Goal: Task Accomplishment & Management: Complete application form

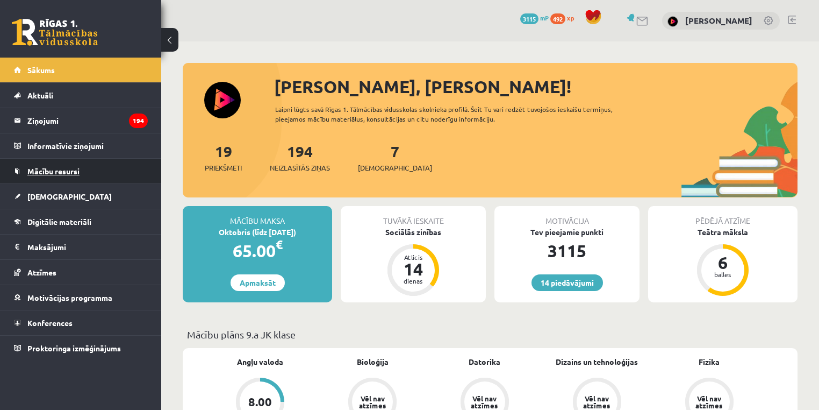
click at [38, 170] on span "Mācību resursi" at bounding box center [53, 171] width 52 height 10
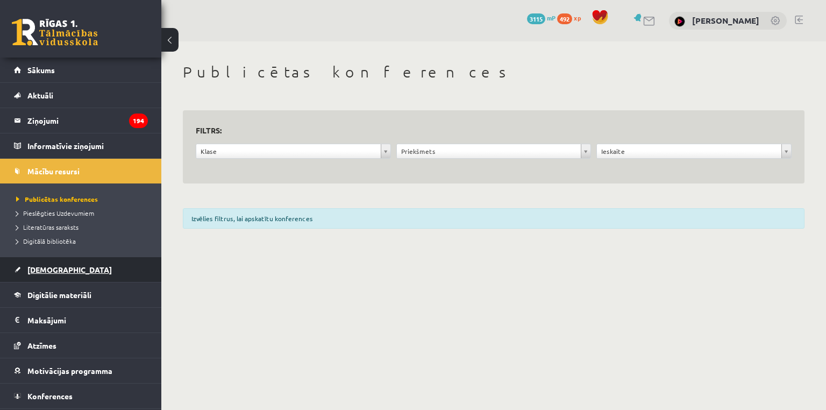
click at [42, 270] on span "[DEMOGRAPHIC_DATA]" at bounding box center [69, 270] width 84 height 10
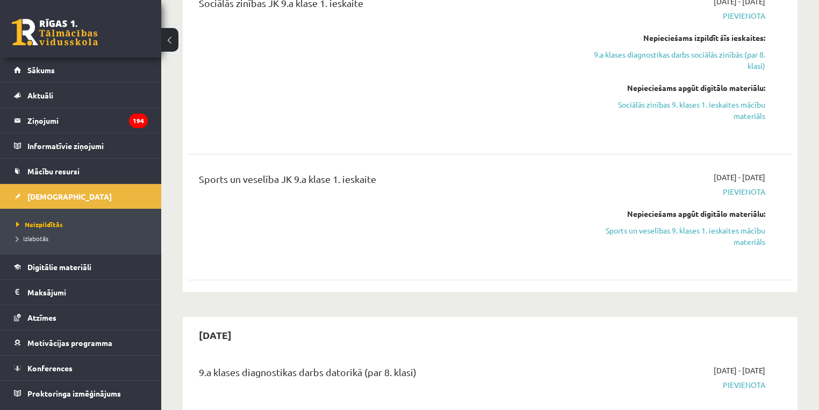
scroll to position [1239, 0]
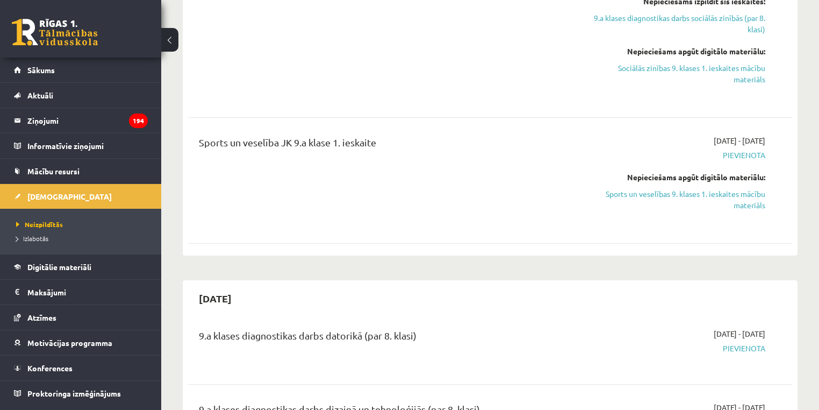
click at [760, 199] on div "[DATE] - [DATE] [GEOGRAPHIC_DATA] Nepieciešams apgūt digitālo materiālu: Sports…" at bounding box center [677, 180] width 194 height 91
click at [753, 195] on link "Sports un veselības 9. klases 1. ieskaites mācību materiāls" at bounding box center [677, 199] width 178 height 23
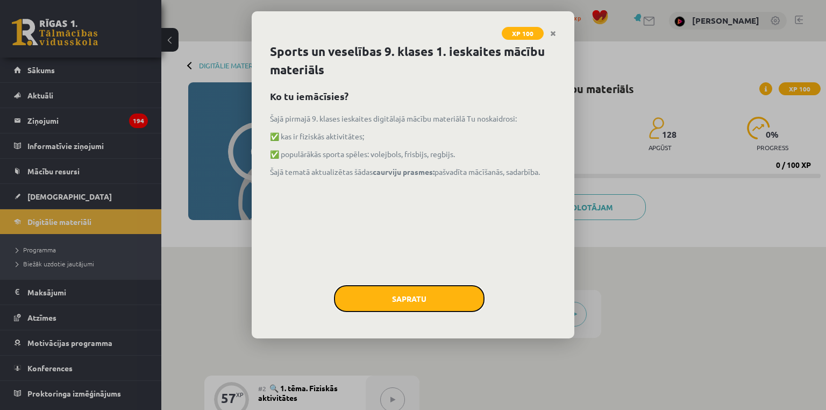
click at [425, 310] on button "Sapratu" at bounding box center [409, 298] width 151 height 27
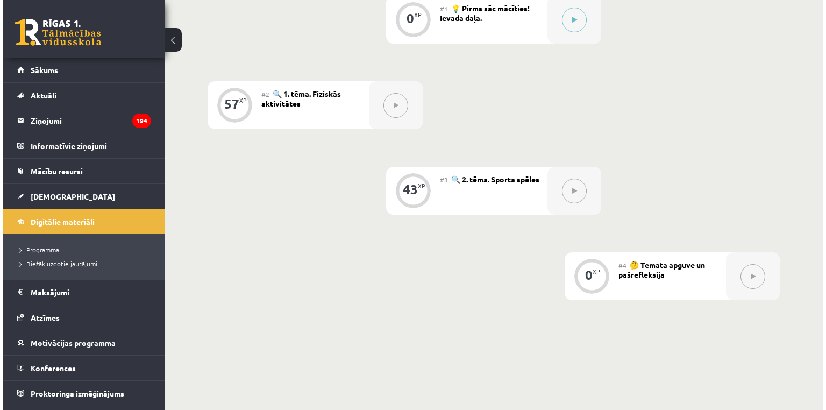
scroll to position [296, 0]
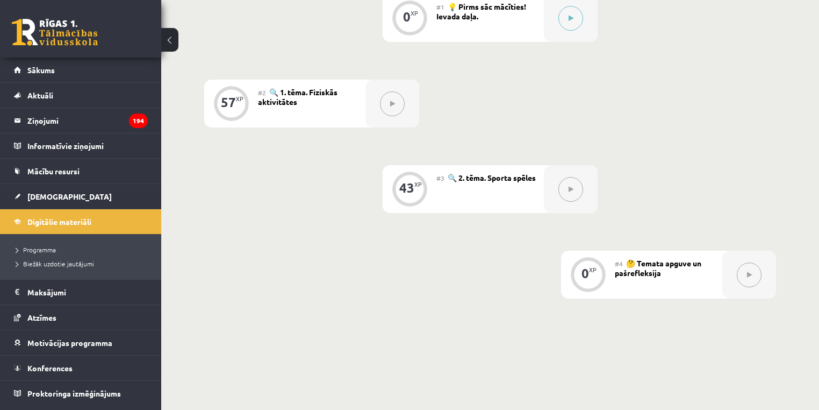
click at [577, 55] on div "0 XP #1 💡 Pirms sāc mācīties! Ievada daļa. 57 XP #2 🔍 1. tēma. Fiziskās aktivit…" at bounding box center [490, 146] width 572 height 304
click at [572, 27] on button at bounding box center [571, 18] width 25 height 25
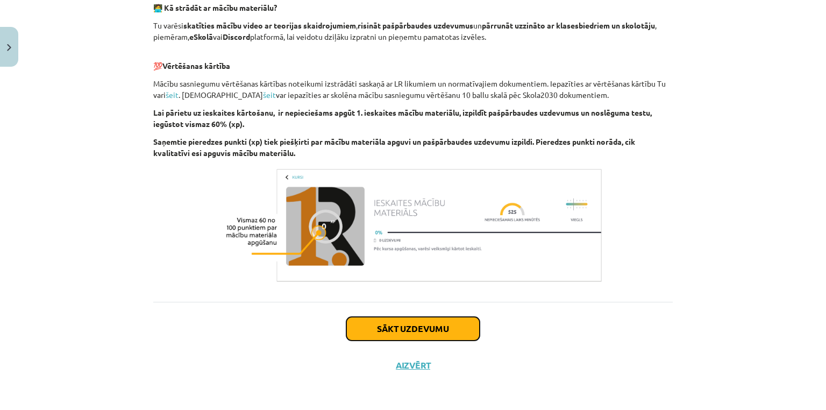
click at [404, 322] on button "Sākt uzdevumu" at bounding box center [412, 329] width 133 height 24
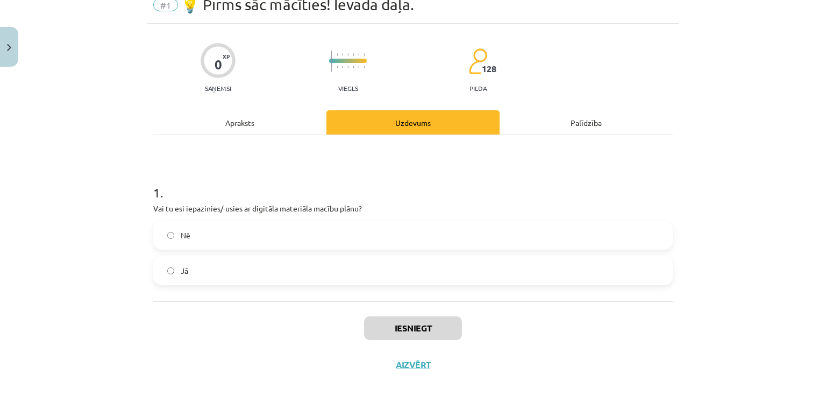
scroll to position [27, 0]
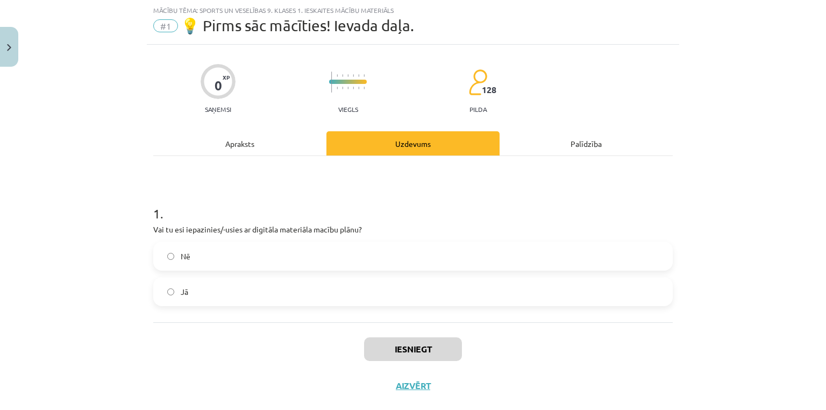
click at [260, 286] on label "Jā" at bounding box center [412, 291] width 517 height 27
click at [432, 351] on button "Iesniegt" at bounding box center [413, 349] width 98 height 24
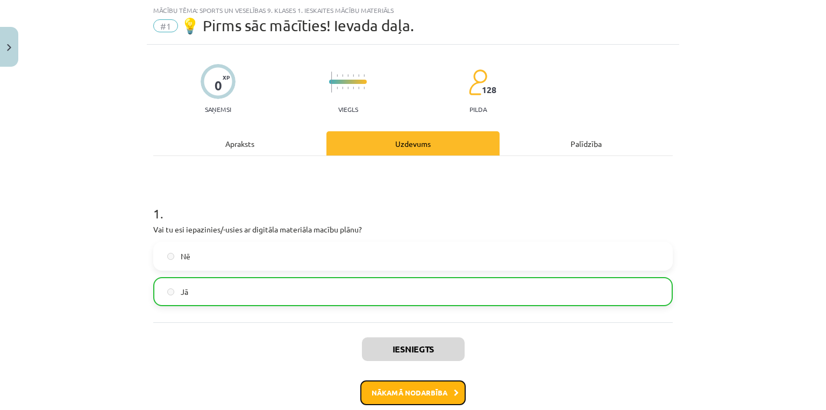
click at [412, 395] on button "Nākamā nodarbība" at bounding box center [412, 392] width 105 height 25
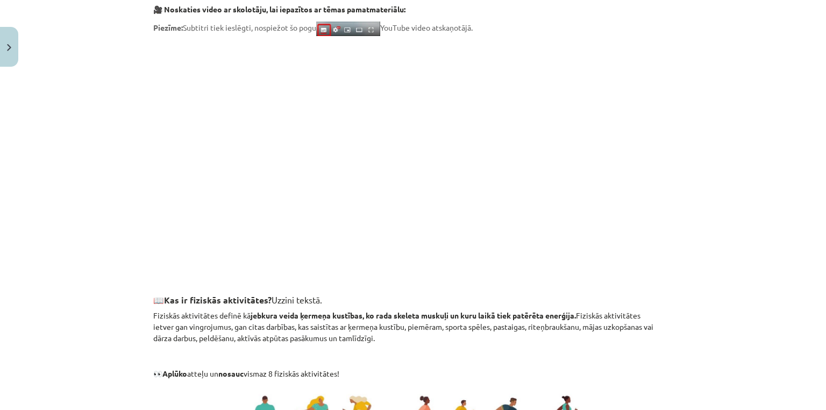
scroll to position [759, 0]
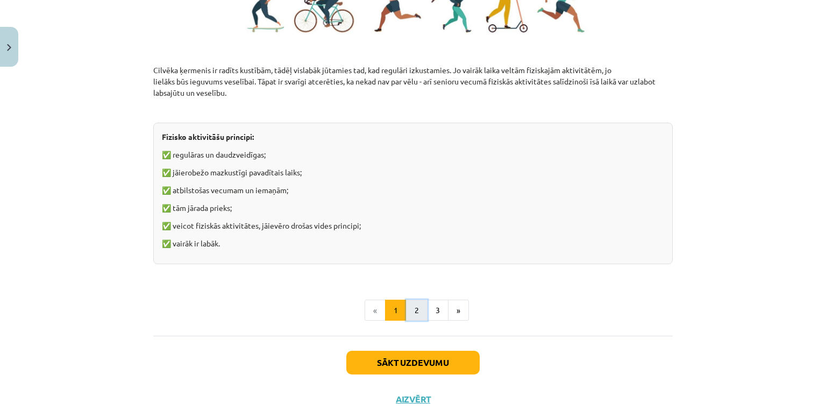
click at [412, 307] on button "2" at bounding box center [417, 310] width 22 height 22
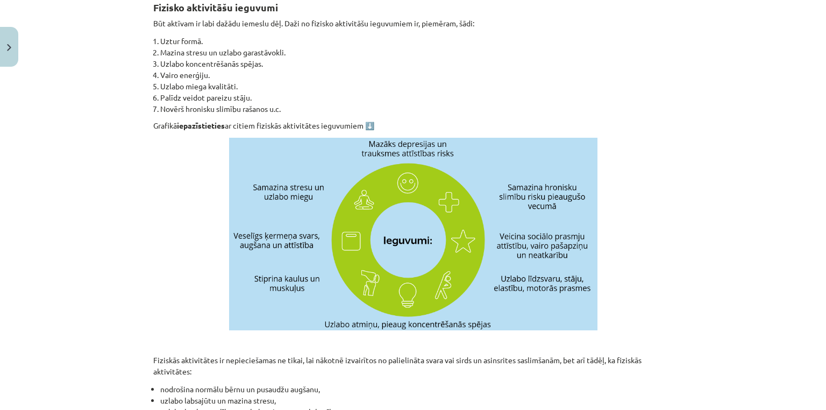
scroll to position [192, 0]
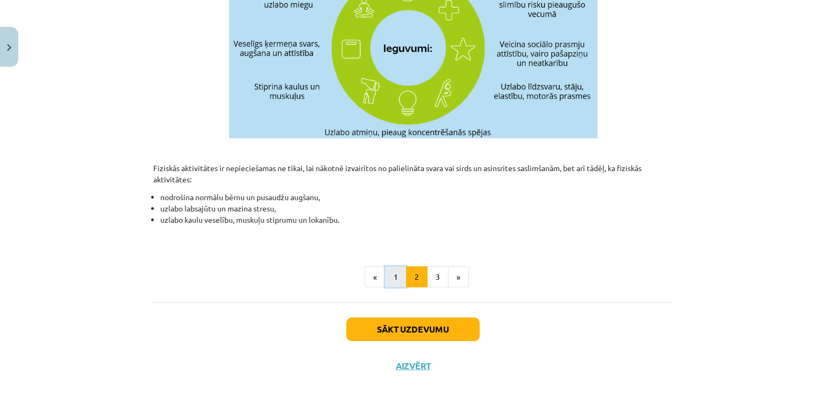
click at [394, 270] on button "1" at bounding box center [396, 277] width 22 height 22
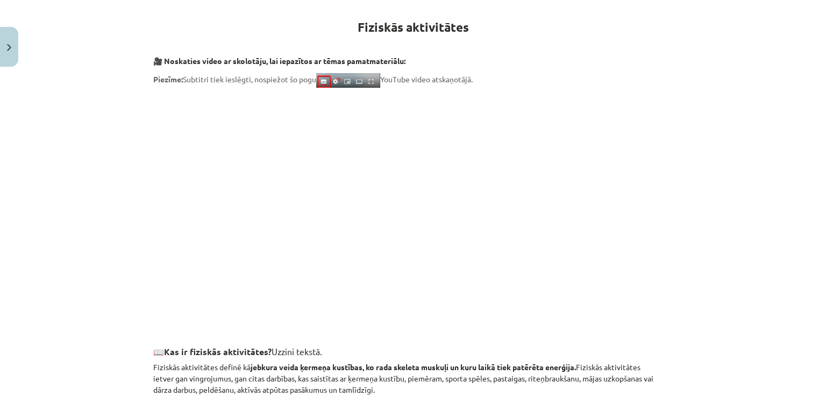
click at [412, 362] on strong "jebkura veida ķermeņa kustības, ko rada skeleta muskuļi un kuru laikā tiek patē…" at bounding box center [413, 367] width 325 height 10
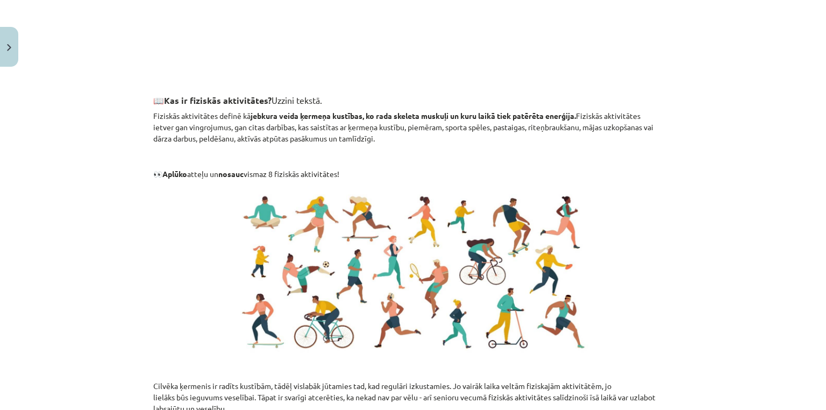
scroll to position [791, 0]
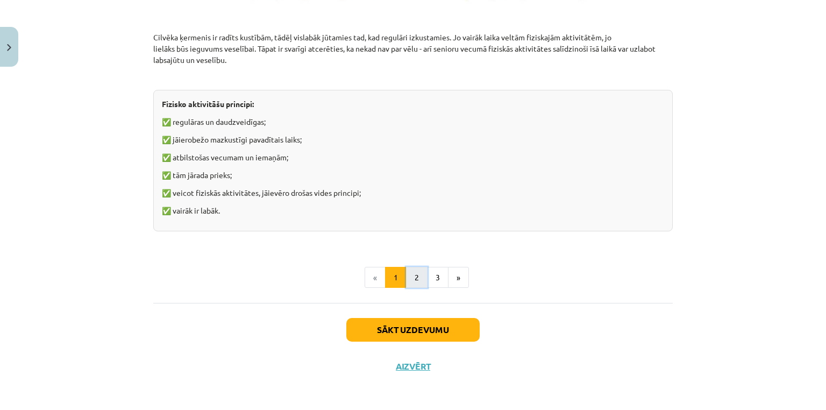
click at [419, 282] on button "2" at bounding box center [417, 278] width 22 height 22
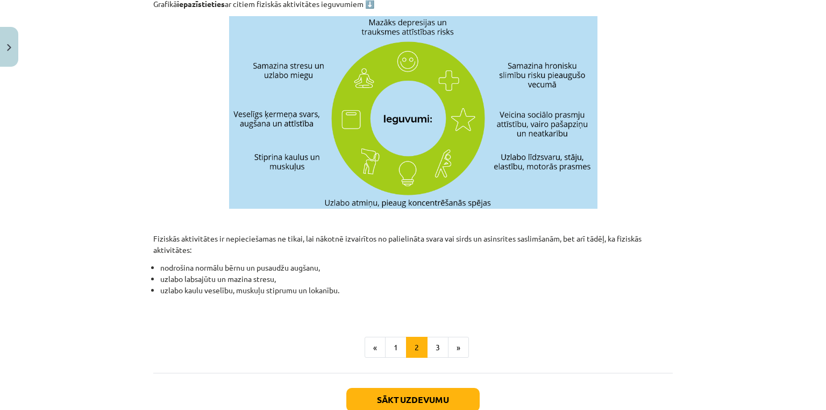
scroll to position [396, 0]
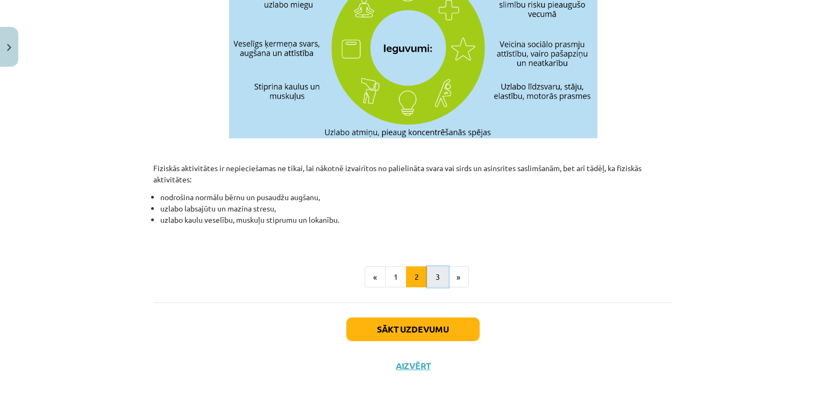
click at [433, 277] on button "3" at bounding box center [438, 277] width 22 height 22
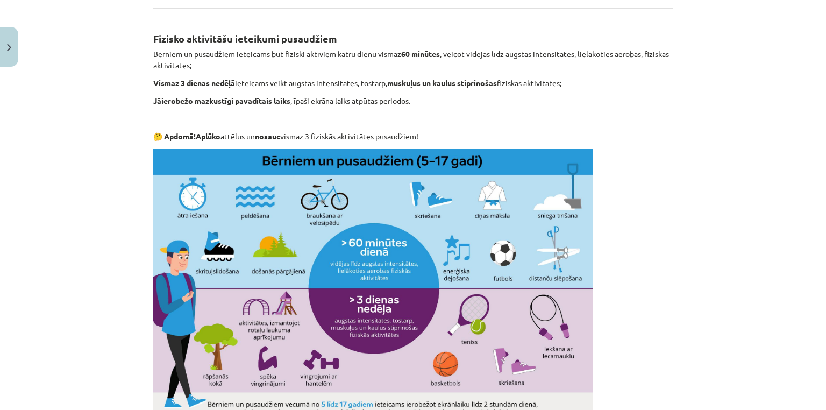
scroll to position [531, 0]
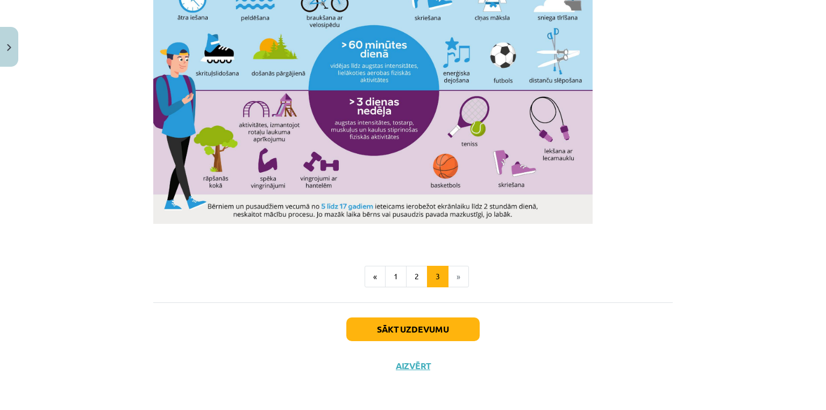
click at [483, 317] on div "Sākt uzdevumu Aizvērt" at bounding box center [412, 339] width 519 height 75
click at [469, 327] on button "Sākt uzdevumu" at bounding box center [412, 329] width 133 height 24
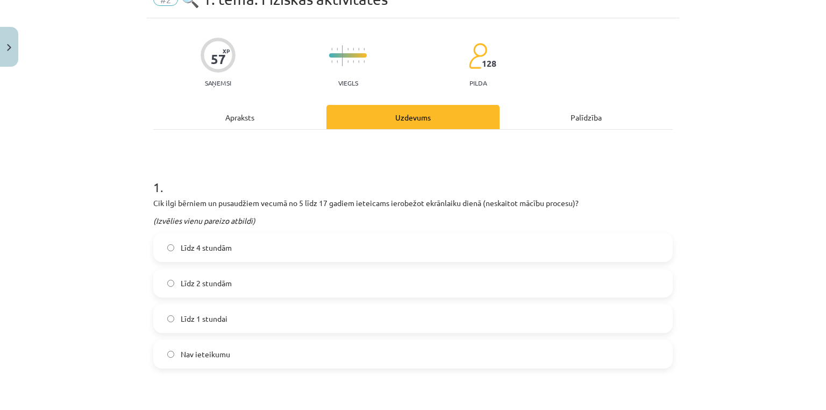
scroll to position [27, 0]
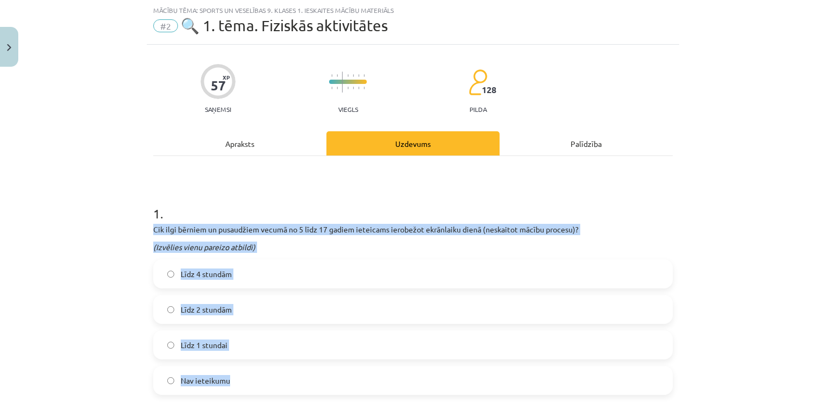
drag, startPoint x: 265, startPoint y: 379, endPoint x: 142, endPoint y: 221, distance: 200.0
click at [142, 221] on div "Mācību tēma: Sports un veselības 9. klases 1. ieskaites mācību materiāls #2 🔍 1…" at bounding box center [413, 205] width 826 height 410
copy div "Cik ilgi bērniem un pusaudžiem vecumā no 5 līdz 17 gadiem ieteicams ierobežot e…"
click at [240, 308] on label "Līdz 2 stundām" at bounding box center [412, 309] width 517 height 27
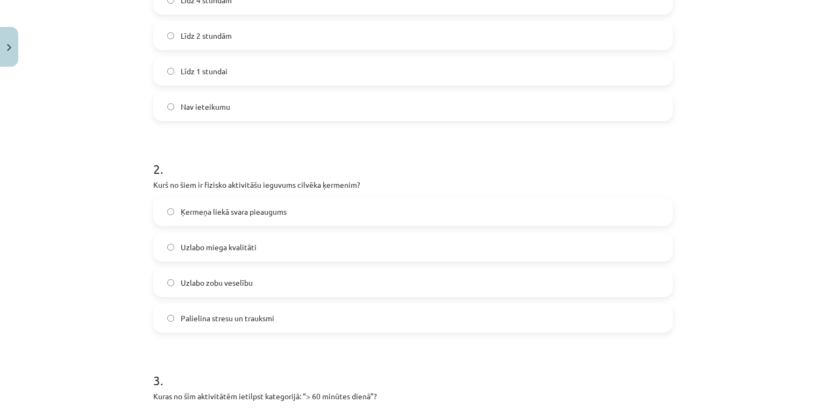
scroll to position [302, 0]
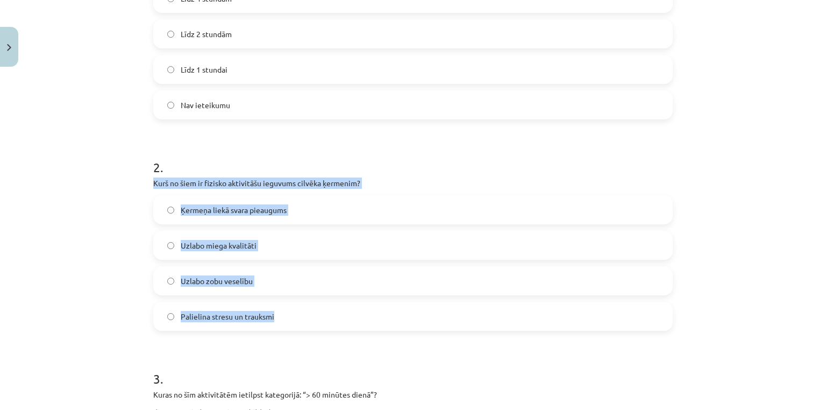
drag, startPoint x: 310, startPoint y: 321, endPoint x: 148, endPoint y: 181, distance: 214.2
copy div "Kurš no šiem ir fizisko aktivitāšu ieguvums cilvēka ķermenim? Ķermeņa liekā sva…"
click at [224, 238] on label "Uzlabo miega kvalitāti" at bounding box center [412, 245] width 517 height 27
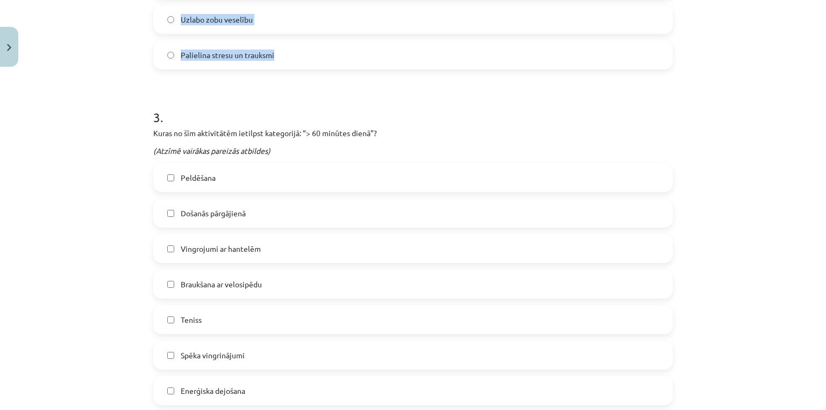
scroll to position [622, 0]
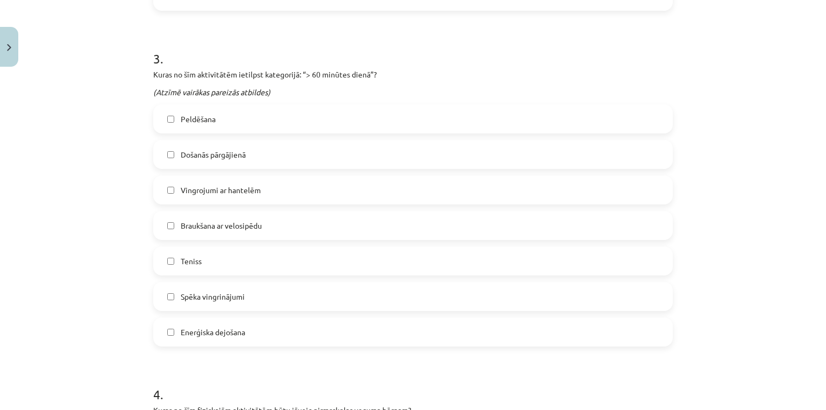
click at [486, 84] on div "Kuras no šīm aktivitātēm ietilpst kategorijā: “> 60 minūtes dienā”? (Atzīmē vai…" at bounding box center [412, 83] width 519 height 29
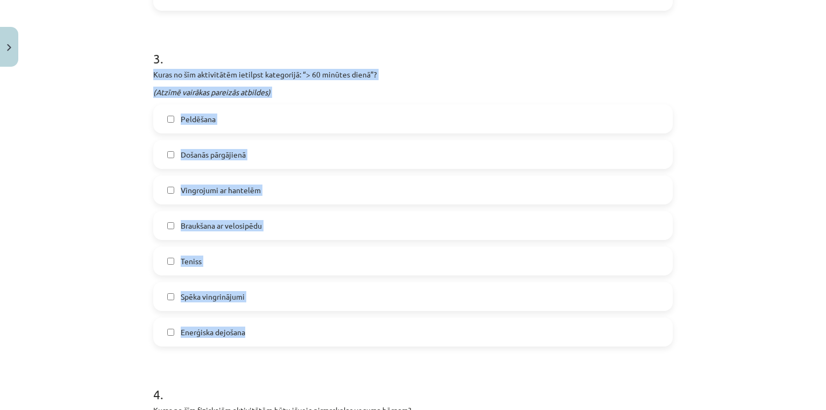
drag, startPoint x: 260, startPoint y: 331, endPoint x: 140, endPoint y: 69, distance: 288.5
click at [140, 69] on div "Mācību tēma: Sports un veselības 9. klases 1. ieskaites mācību materiāls #2 🔍 1…" at bounding box center [413, 205] width 826 height 410
copy div "Kuras no šīm aktivitātēm ietilpst kategorijā: “> 60 minūtes dienā”? (Atzīmē vai…"
click at [224, 163] on label "Došanās pārgājienā" at bounding box center [412, 154] width 517 height 27
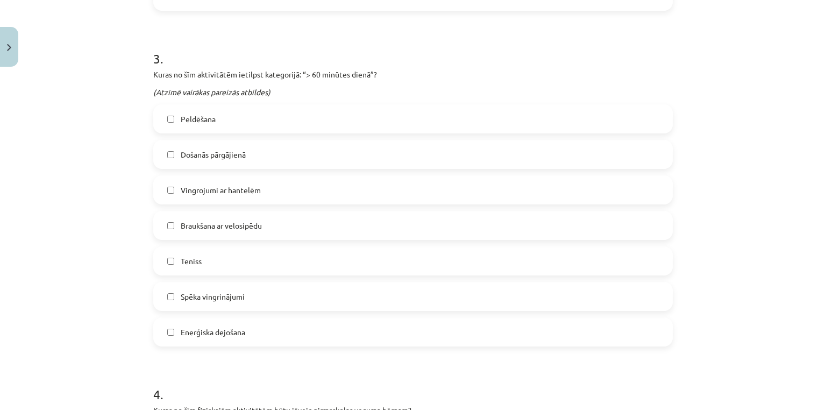
click at [200, 124] on label "Peldēšana" at bounding box center [412, 118] width 517 height 27
click at [206, 185] on span "Vingrojumi ar hantelēm" at bounding box center [221, 189] width 80 height 11
click at [203, 309] on label "Spēka vingrinājumi" at bounding box center [412, 296] width 517 height 27
click at [218, 228] on span "Braukšana ar velosipēdu" at bounding box center [221, 225] width 81 height 11
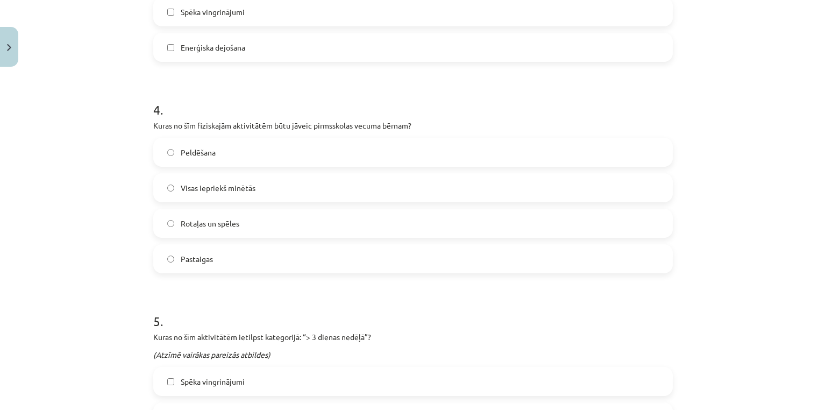
scroll to position [923, 0]
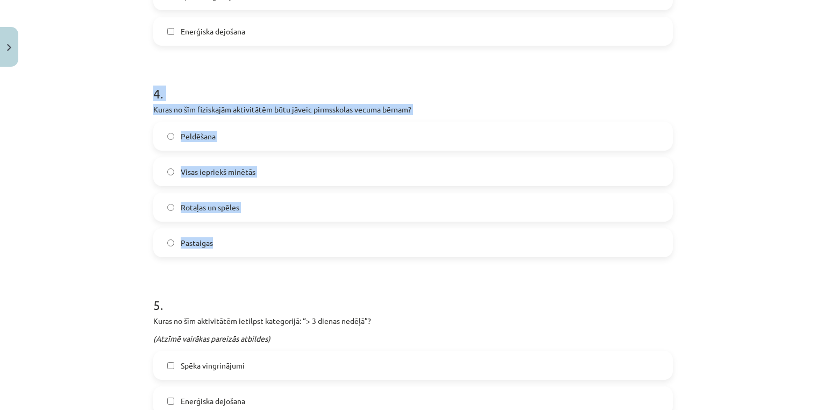
drag, startPoint x: 240, startPoint y: 238, endPoint x: 138, endPoint y: 98, distance: 173.1
click at [138, 98] on div "Mācību tēma: Sports un veselības 9. klases 1. ieskaites mācību materiāls #2 🔍 1…" at bounding box center [413, 205] width 826 height 410
click at [153, 106] on p "Kuras no šīm fiziskajām aktivitātēm būtu jāveic pirmsskolas vecuma bērnam?" at bounding box center [412, 109] width 519 height 11
drag, startPoint x: 150, startPoint y: 106, endPoint x: 239, endPoint y: 246, distance: 165.1
click at [239, 246] on div "4 . Kuras no šīm fiziskajām aktivitātēm būtu jāveic pirmsskolas vecuma bērnam? …" at bounding box center [412, 162] width 519 height 190
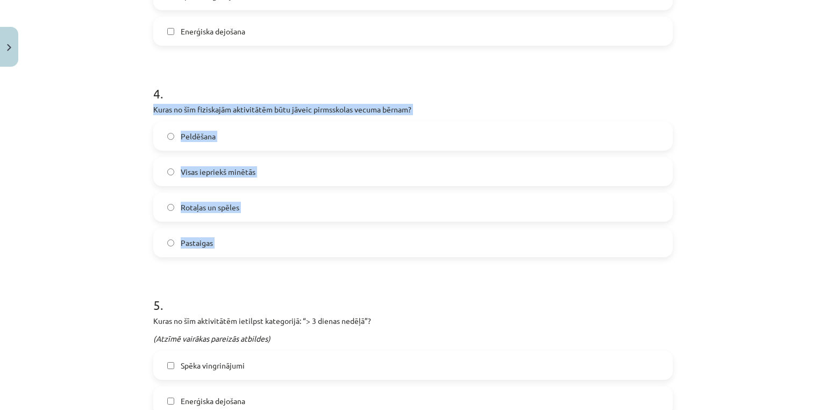
click at [219, 173] on span "Visas iepriekš minētās" at bounding box center [218, 171] width 75 height 11
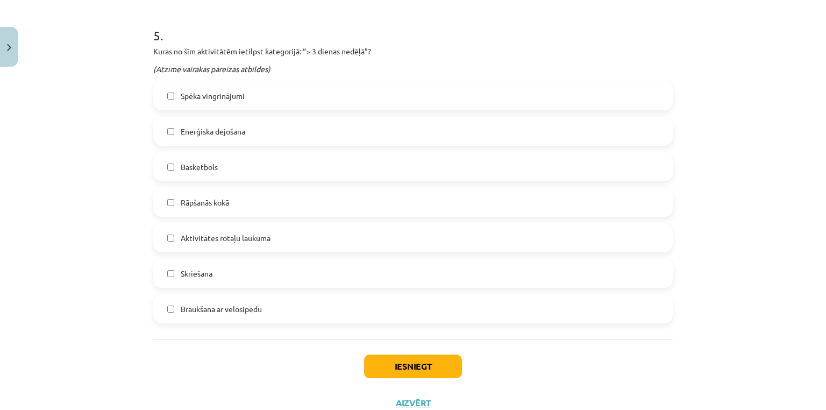
scroll to position [1200, 0]
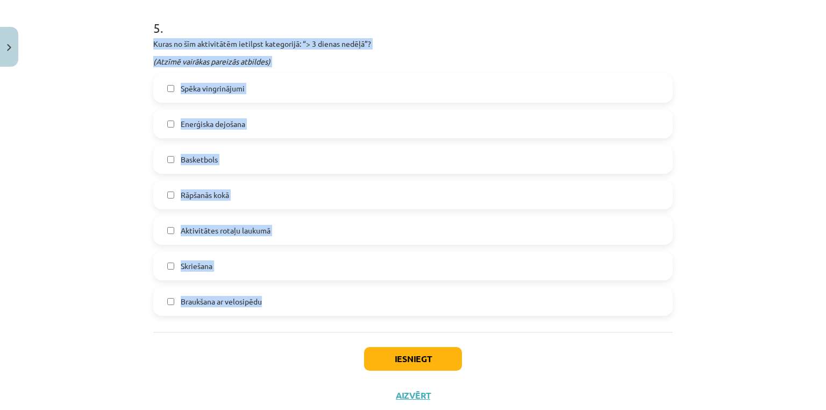
drag, startPoint x: 324, startPoint y: 301, endPoint x: 151, endPoint y: 39, distance: 314.3
click at [153, 40] on div "5 . Kuras no šīm aktivitātēm ietilpst kategorijā: “> 3 dienas nedēļā”? (Atzīmē …" at bounding box center [412, 159] width 519 height 314
copy div "Kuras no šīm aktivitātēm ietilpst kategorijā: “> 3 dienas nedēļā”? (Atzīmē vair…"
click at [203, 159] on span "Basketbols" at bounding box center [199, 159] width 37 height 11
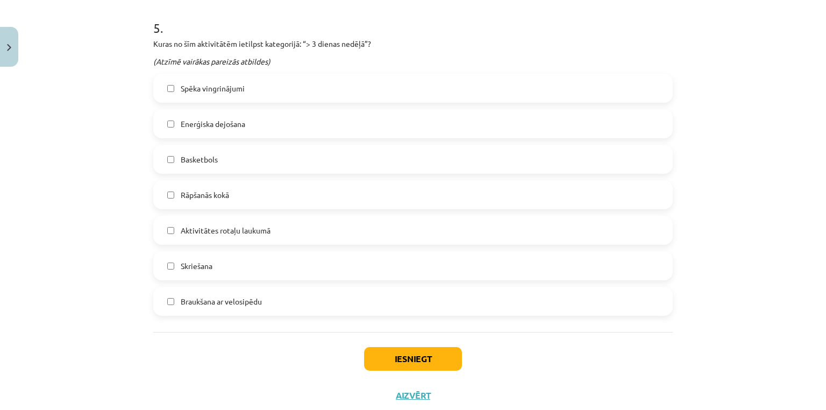
click at [220, 194] on span "Rāpšanās kokā" at bounding box center [205, 194] width 48 height 11
click at [222, 234] on span "Aktivitātes rotaļu laukumā" at bounding box center [226, 230] width 90 height 11
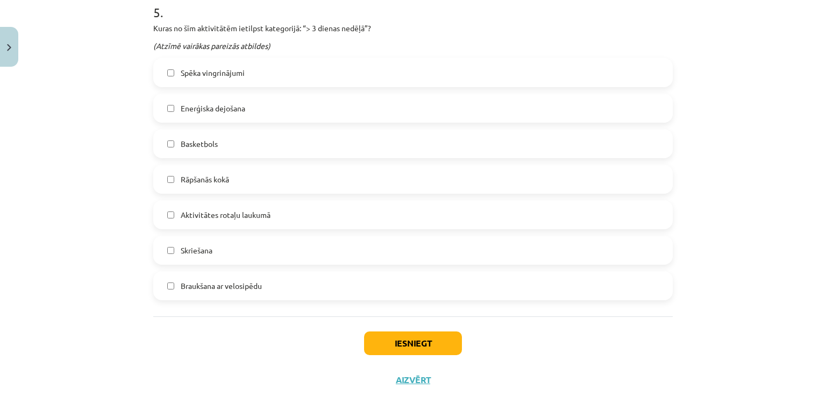
scroll to position [1218, 0]
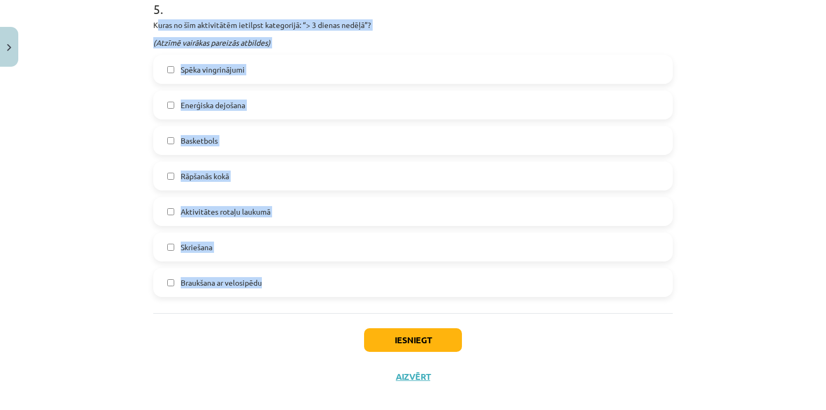
drag, startPoint x: 347, startPoint y: 271, endPoint x: 153, endPoint y: 19, distance: 317.8
click at [153, 19] on div "5 . Kuras no šīm aktivitātēm ietilpst kategorijā: “> 3 dienas nedēļā”? (Atzīmē …" at bounding box center [412, 140] width 519 height 314
click at [153, 19] on p "Kuras no šīm aktivitātēm ietilpst kategorijā: “> 3 dienas nedēļā”?" at bounding box center [412, 24] width 519 height 11
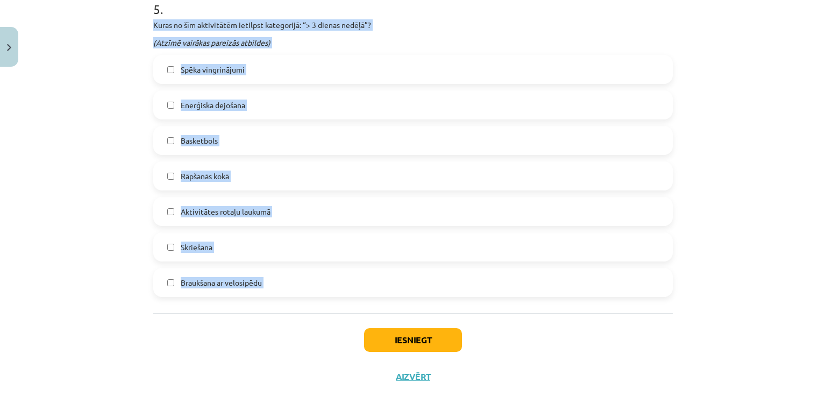
drag, startPoint x: 148, startPoint y: 20, endPoint x: 285, endPoint y: 275, distance: 288.9
copy div "Kuras no šīm aktivitātēm ietilpst kategorijā: “> 3 dienas nedēļā”? (Atzīmē vair…"
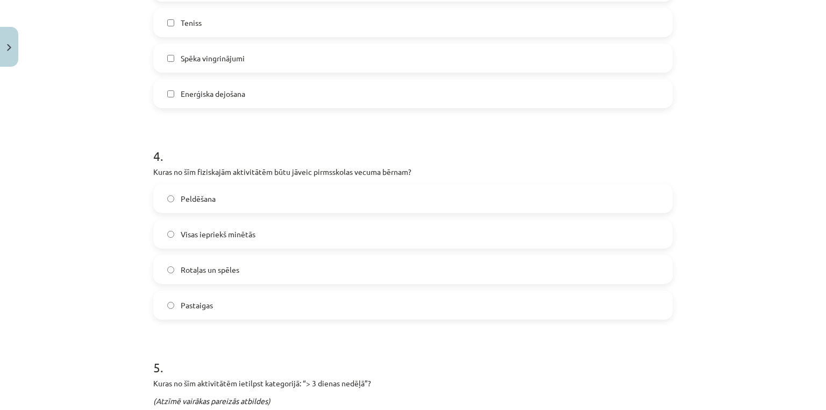
scroll to position [0, 0]
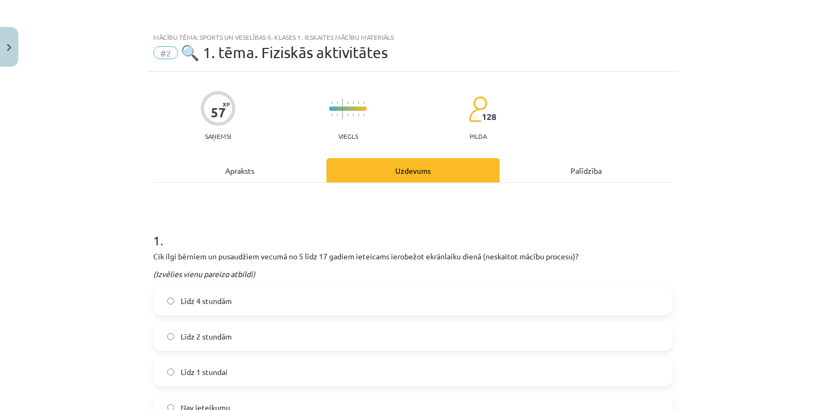
click at [246, 170] on div "Apraksts" at bounding box center [239, 170] width 173 height 24
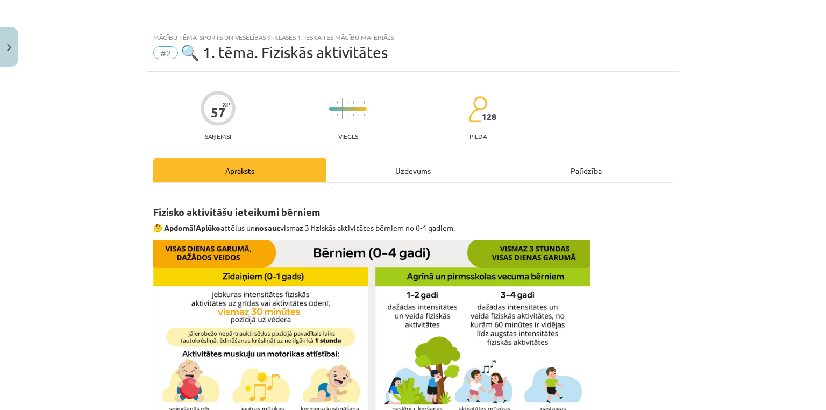
click at [428, 178] on div "Uzdevums" at bounding box center [412, 170] width 173 height 24
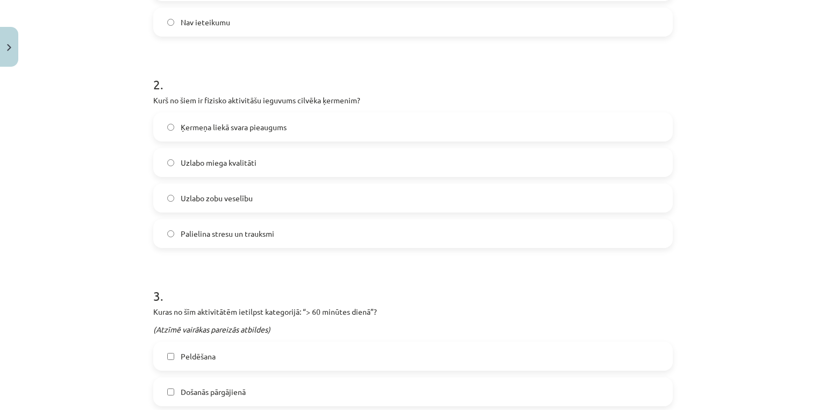
scroll to position [1230, 0]
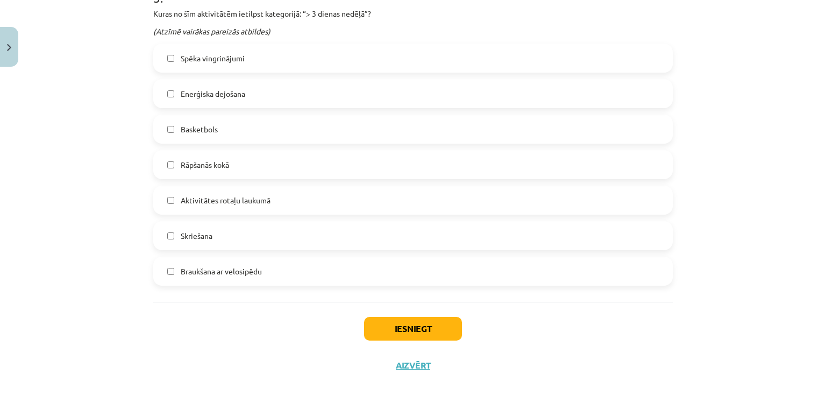
click at [197, 234] on span "Skriešana" at bounding box center [197, 235] width 32 height 11
click at [399, 333] on button "Iesniegt" at bounding box center [413, 329] width 98 height 24
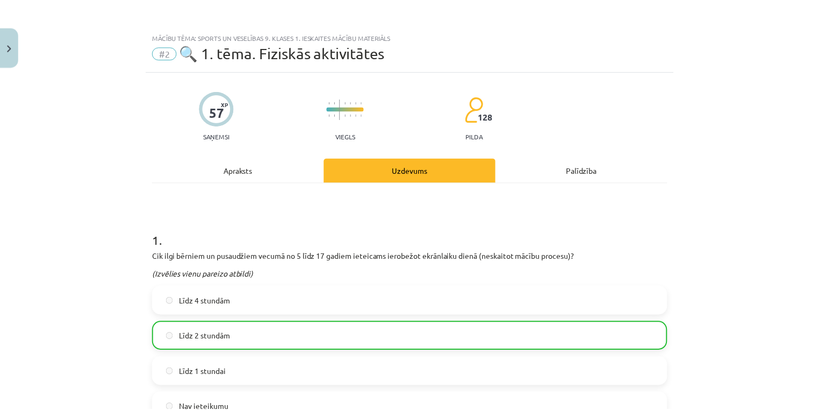
scroll to position [1263, 0]
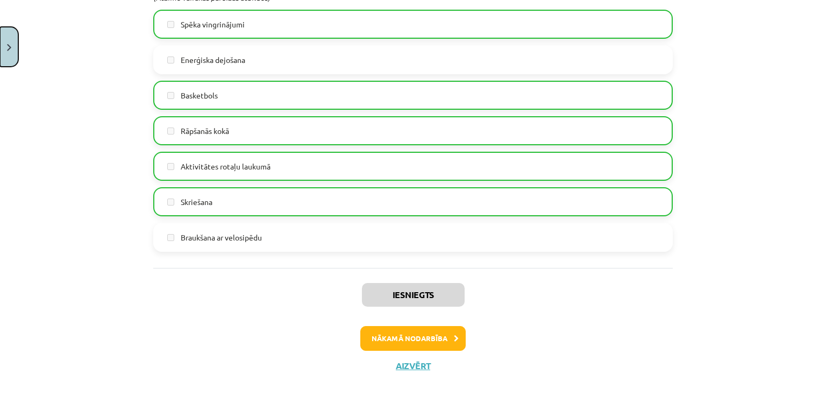
click at [9, 62] on button "Close" at bounding box center [9, 47] width 18 height 40
click at [825, 164] on div "Mācību tēma: Sports un veselības 9. klases 1. ieskaites mācību materiāls #2 🔍 1…" at bounding box center [413, 205] width 826 height 410
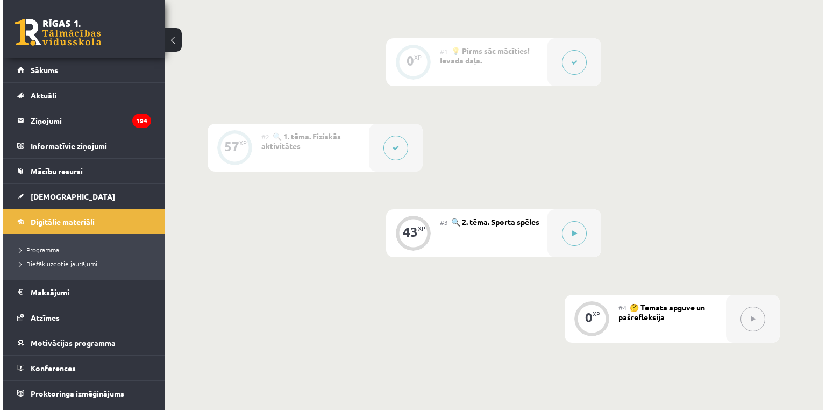
scroll to position [267, 0]
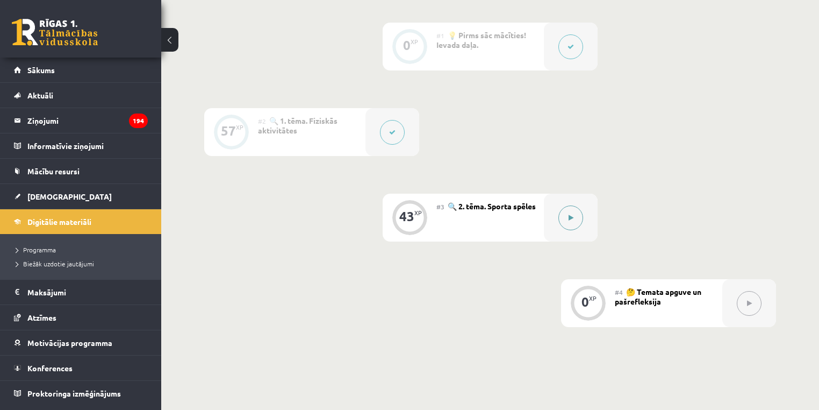
click at [582, 224] on div at bounding box center [571, 218] width 54 height 48
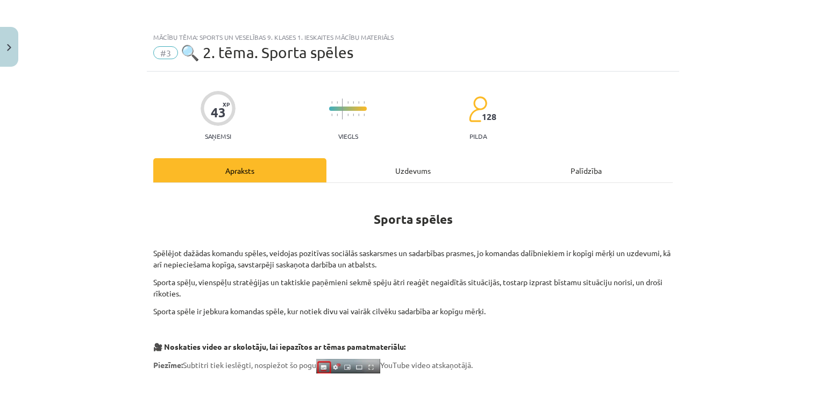
scroll to position [160, 0]
